Goal: Task Accomplishment & Management: Complete application form

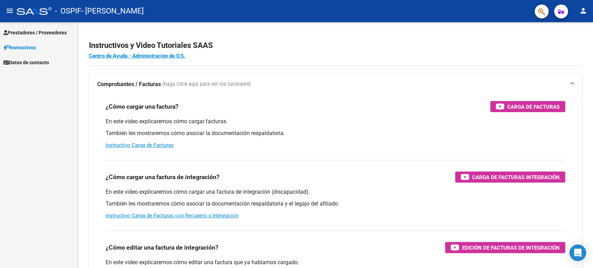
click at [64, 35] on span "Prestadores / Proveedores" at bounding box center [34, 33] width 63 height 8
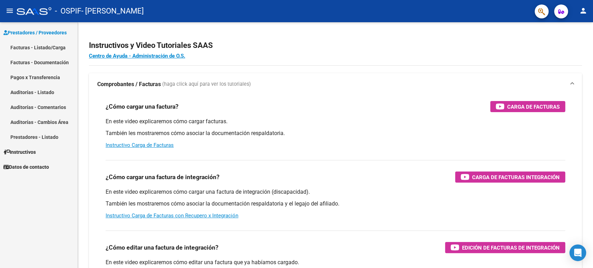
click at [50, 47] on link "Facturas - Listado/Carga" at bounding box center [38, 47] width 77 height 15
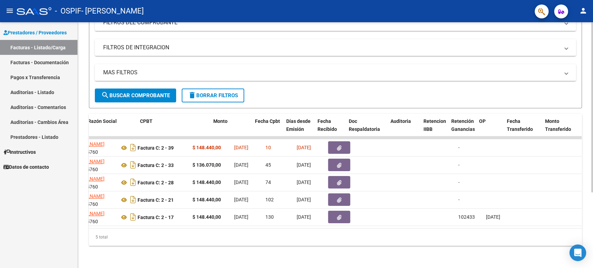
scroll to position [0, 184]
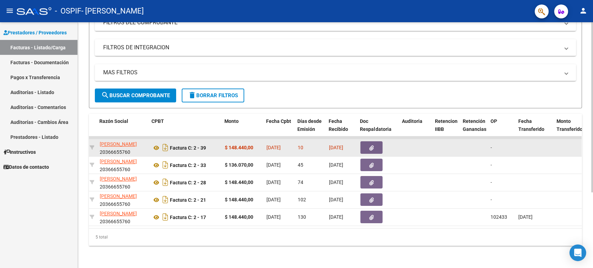
click at [369, 145] on icon "button" at bounding box center [371, 147] width 5 height 5
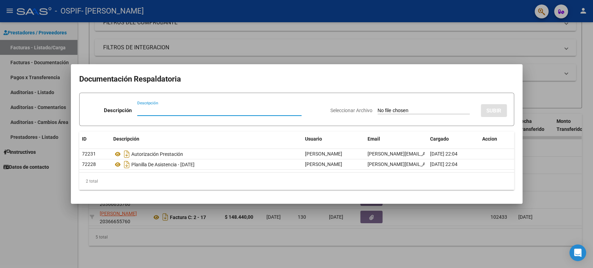
click at [144, 110] on input "Descripción" at bounding box center [219, 110] width 164 height 6
click at [398, 103] on div "Seleccionar Archivo SUBIR" at bounding box center [418, 109] width 176 height 21
click at [399, 108] on input "Seleccionar Archivo" at bounding box center [423, 111] width 92 height 7
type input "C:\fakepath\Factura [PERSON_NAME] [PERSON_NAME] Correcciones.pdf"
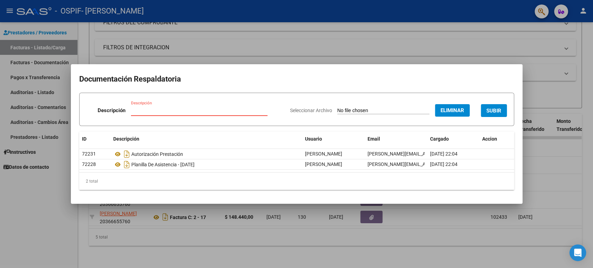
click at [174, 110] on input "Descripción" at bounding box center [199, 110] width 136 height 6
type input "s"
type input "S"
type input "Factura Julio - c/correcciones solicitadas. (Resolución N°9)"
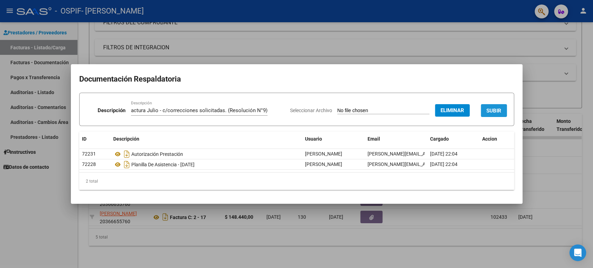
click at [491, 111] on span "SUBIR" at bounding box center [493, 111] width 15 height 6
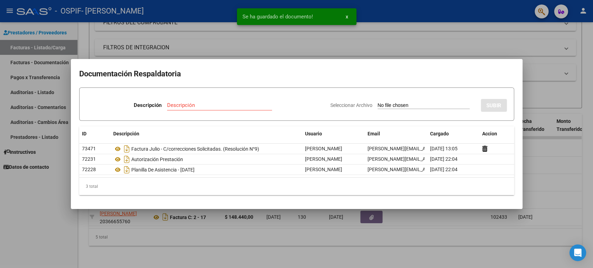
click at [544, 147] on div at bounding box center [296, 134] width 593 height 268
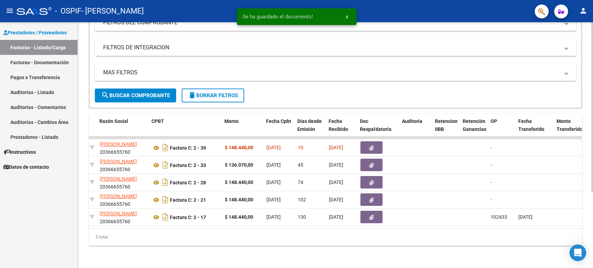
drag, startPoint x: 205, startPoint y: 228, endPoint x: 200, endPoint y: 227, distance: 5.7
click at [200, 227] on div "ID CAE Facturado x Orden De Area Razón Social CPBT Monto Fecha Cpbt Días desde …" at bounding box center [335, 180] width 493 height 132
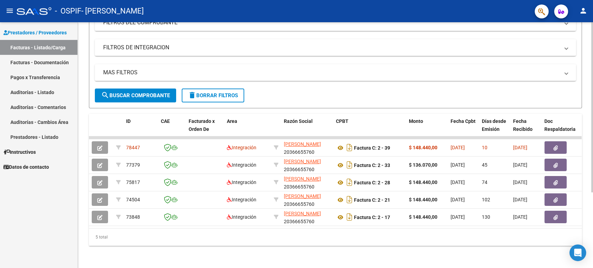
click at [191, 241] on div "5 total" at bounding box center [335, 236] width 493 height 17
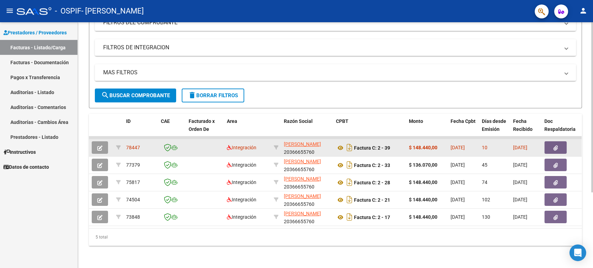
click at [421, 145] on strong "$ 148.440,00" at bounding box center [423, 148] width 28 height 6
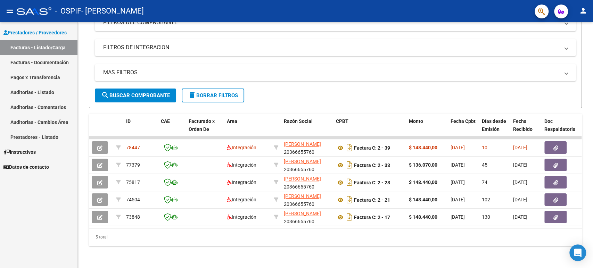
click at [48, 29] on span "Prestadores / Proveedores" at bounding box center [34, 33] width 63 height 8
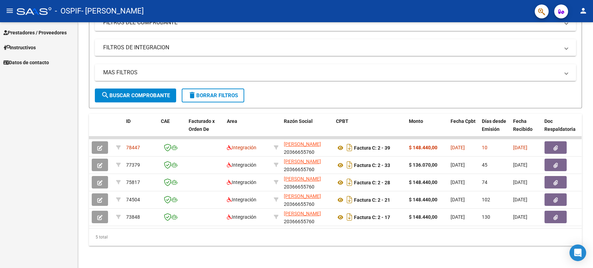
click at [27, 13] on div at bounding box center [34, 11] width 35 height 8
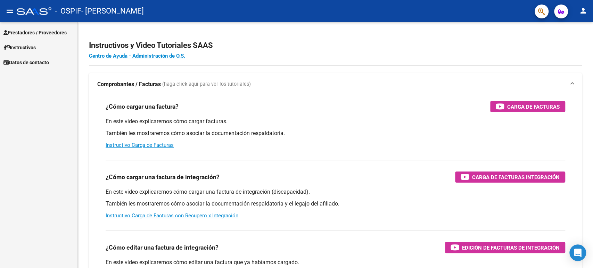
click at [16, 24] on mat-nav-list "Prestadores / Proveedores Facturas - Listado/Carga Facturas - Documentación Pag…" at bounding box center [38, 46] width 77 height 48
click at [19, 35] on span "Prestadores / Proveedores" at bounding box center [34, 33] width 63 height 8
click at [24, 33] on span "Prestadores / Proveedores" at bounding box center [34, 33] width 63 height 8
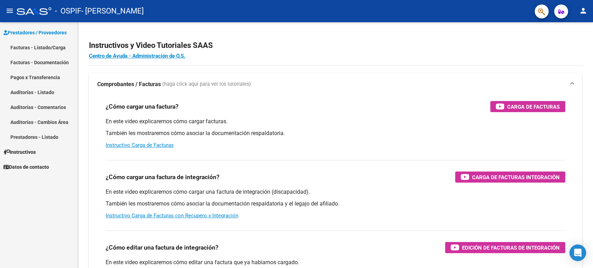
click at [56, 50] on link "Facturas - Listado/Carga" at bounding box center [38, 47] width 77 height 15
